Goal: Task Accomplishment & Management: Complete application form

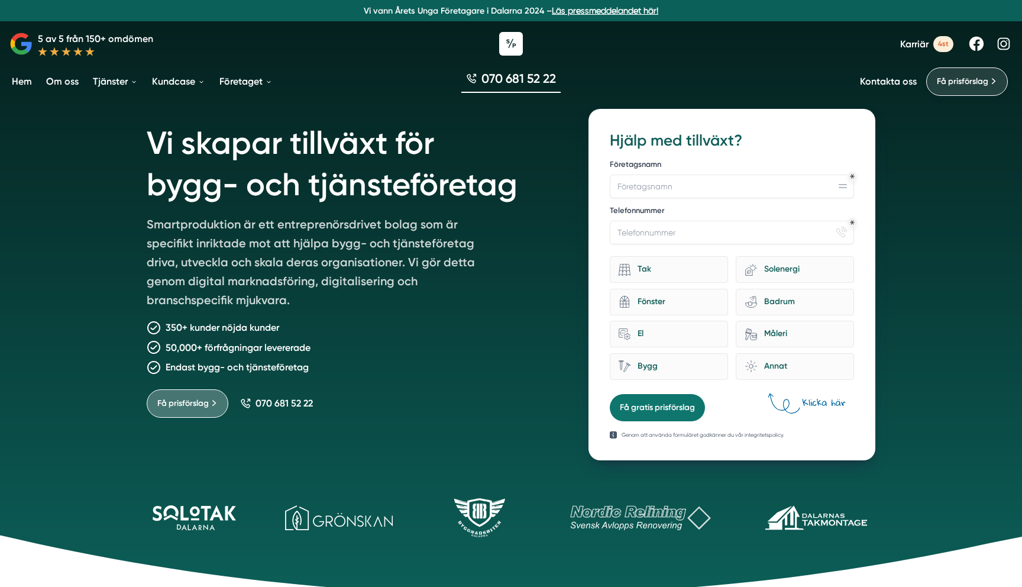
click at [958, 73] on link "Få prisförslag" at bounding box center [967, 81] width 82 height 28
